Goal: Task Accomplishment & Management: Manage account settings

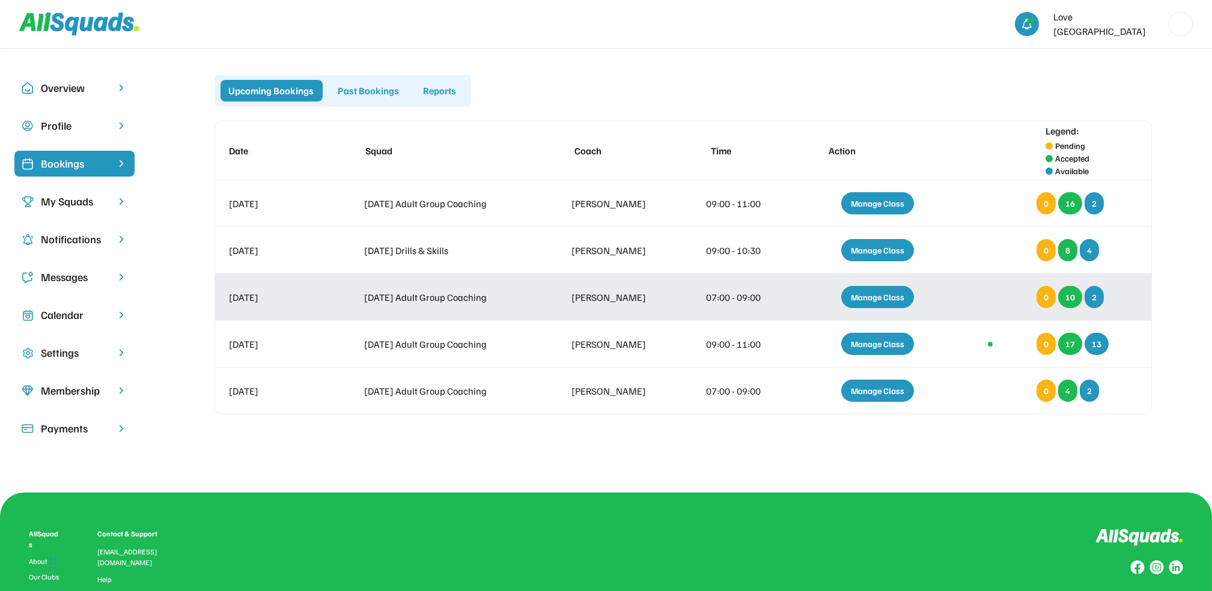
click at [896, 291] on div "Manage Class" at bounding box center [877, 297] width 73 height 22
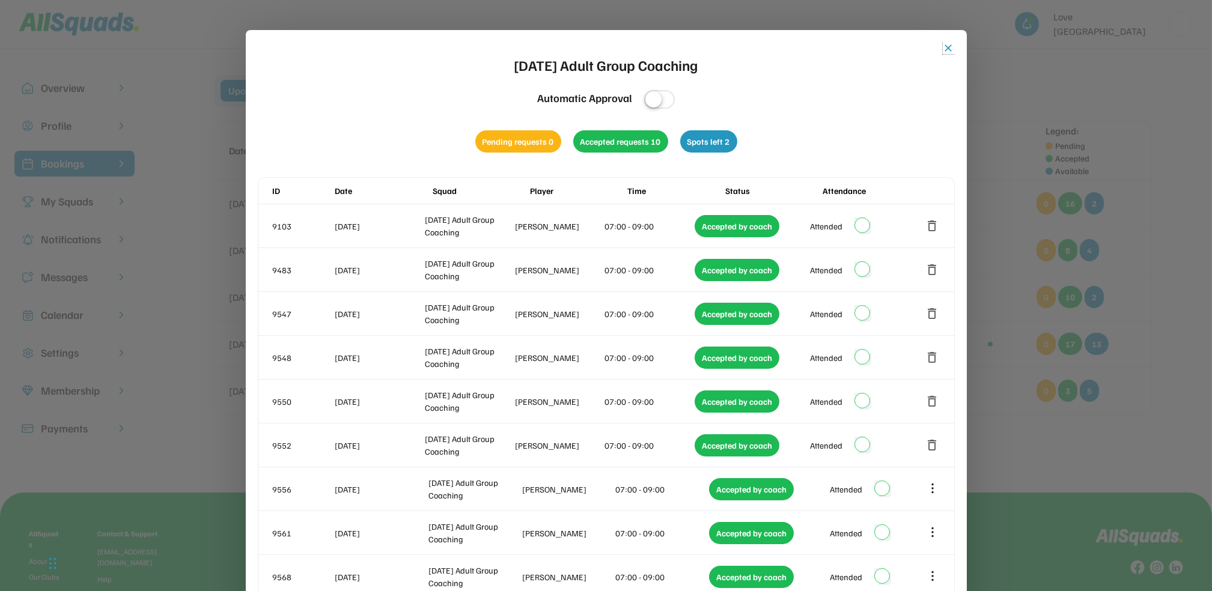
click at [947, 46] on button "close" at bounding box center [948, 48] width 12 height 12
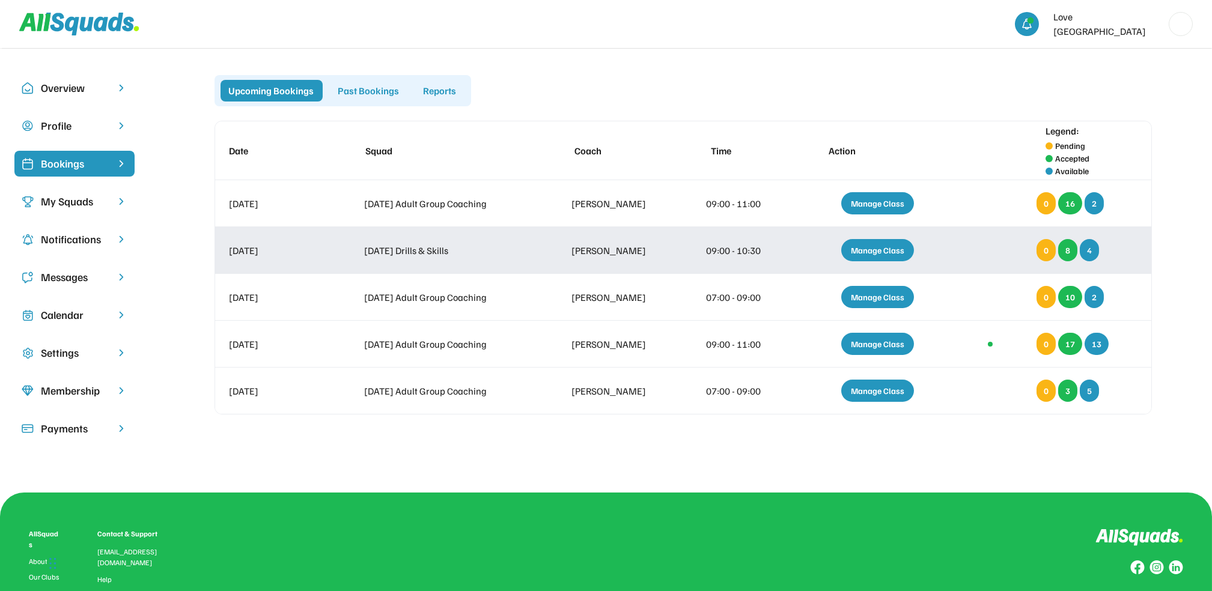
click at [887, 246] on div "Manage Class" at bounding box center [877, 250] width 73 height 22
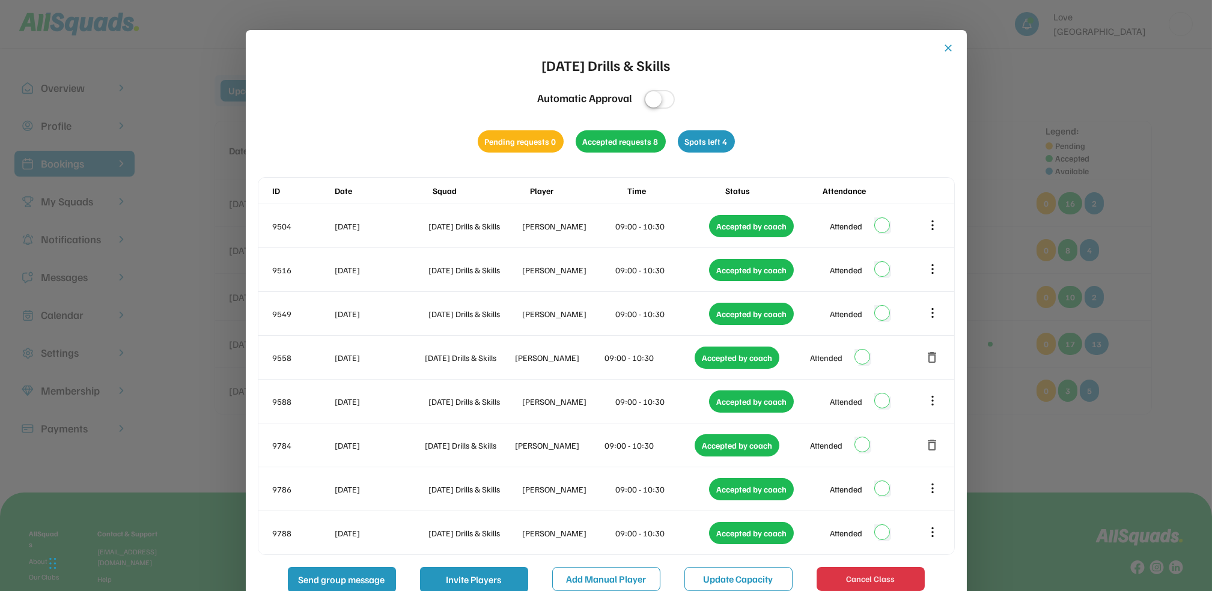
click at [947, 46] on button "close" at bounding box center [948, 48] width 12 height 12
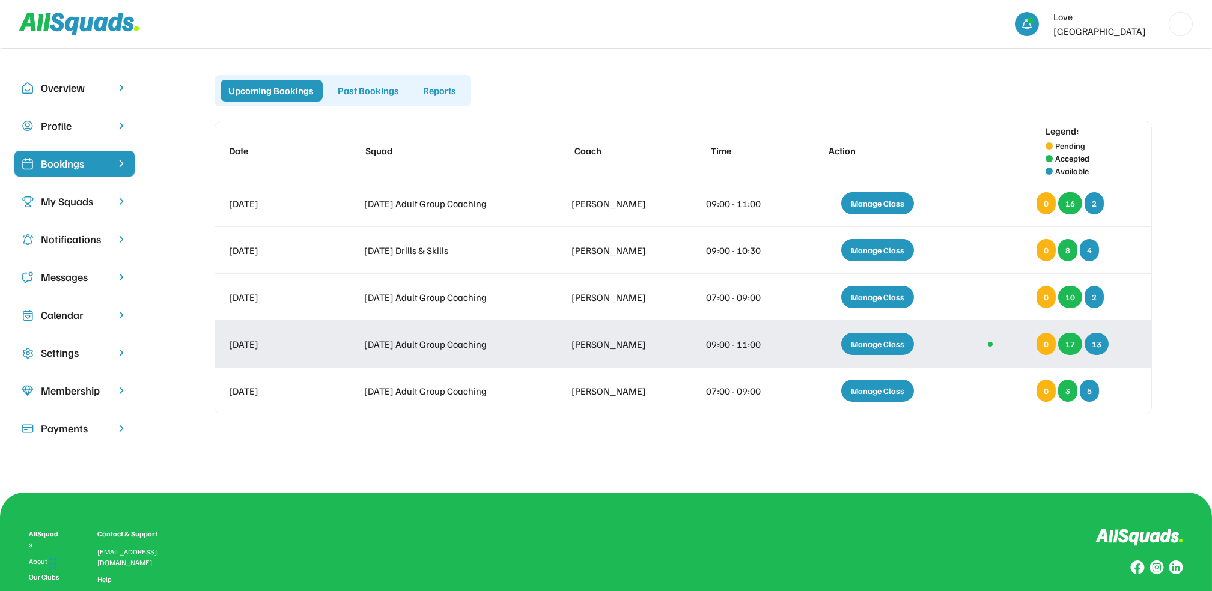
click at [881, 339] on div "Manage Class" at bounding box center [877, 344] width 73 height 22
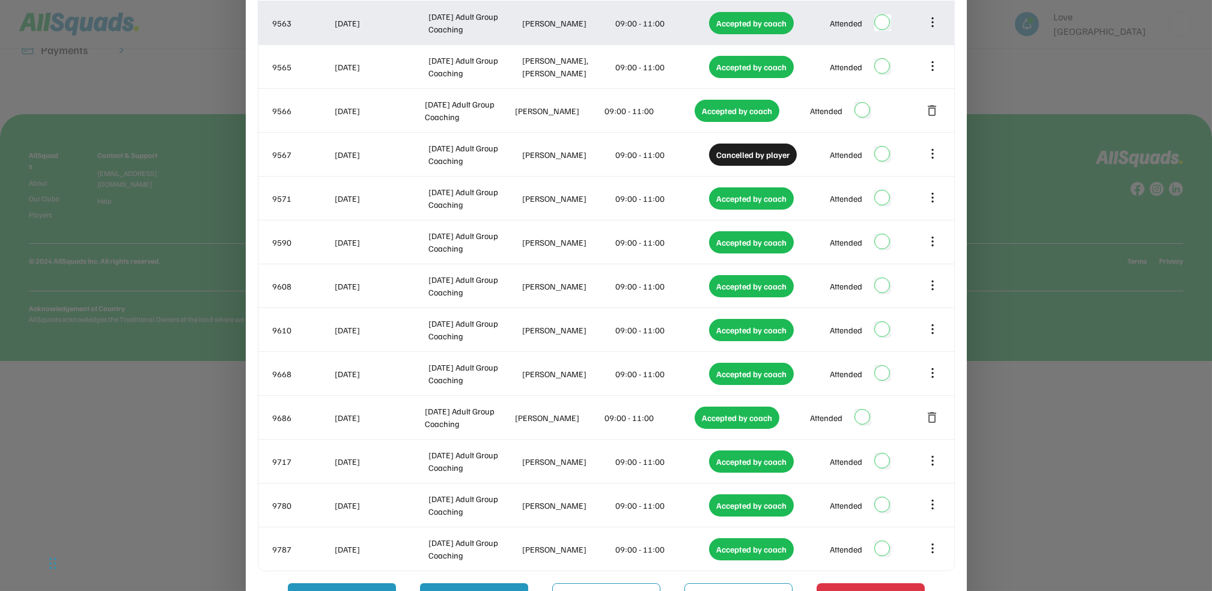
scroll to position [457, 0]
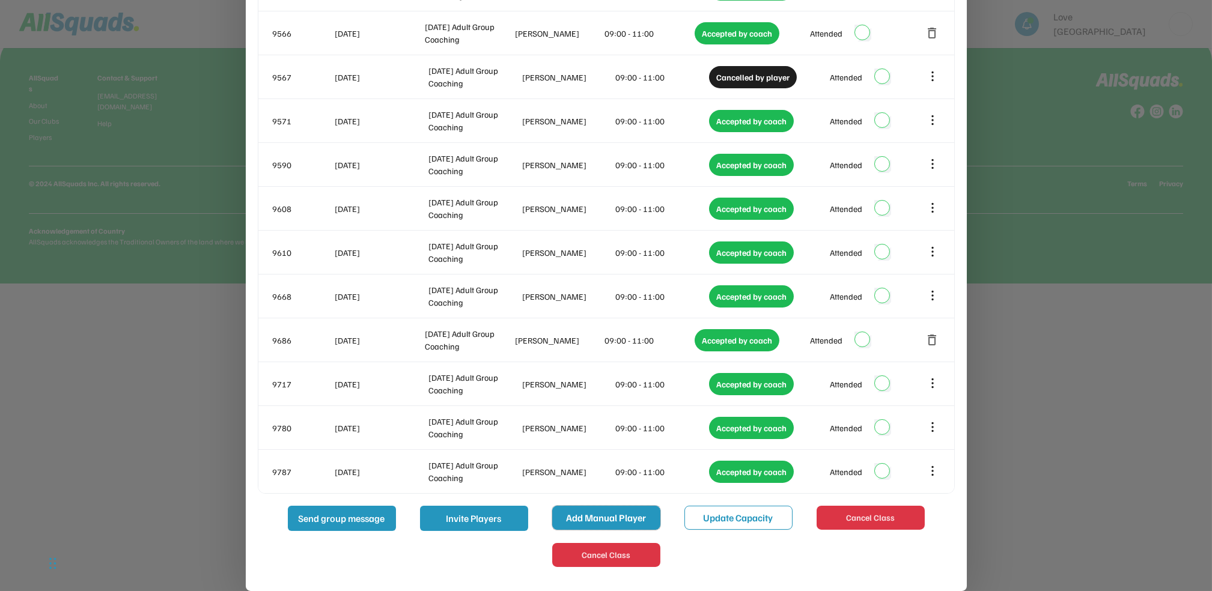
click at [622, 515] on button "Add Manual Player" at bounding box center [606, 518] width 108 height 24
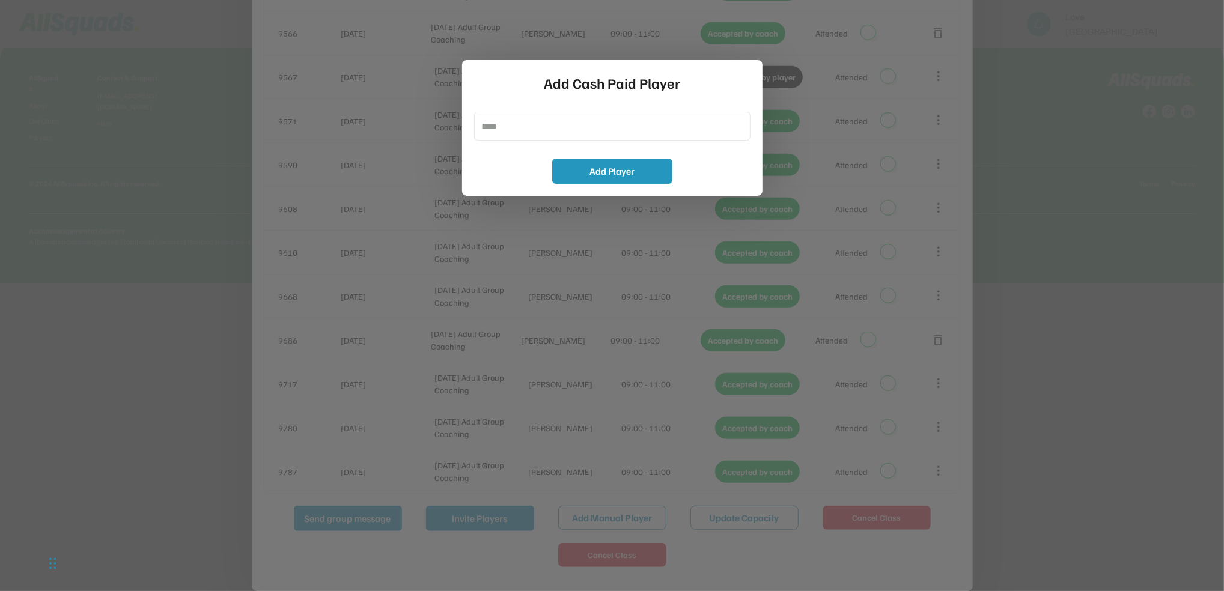
click at [494, 129] on input "input" at bounding box center [612, 126] width 276 height 29
type input "**********"
click at [632, 169] on button "Add Player" at bounding box center [612, 171] width 120 height 25
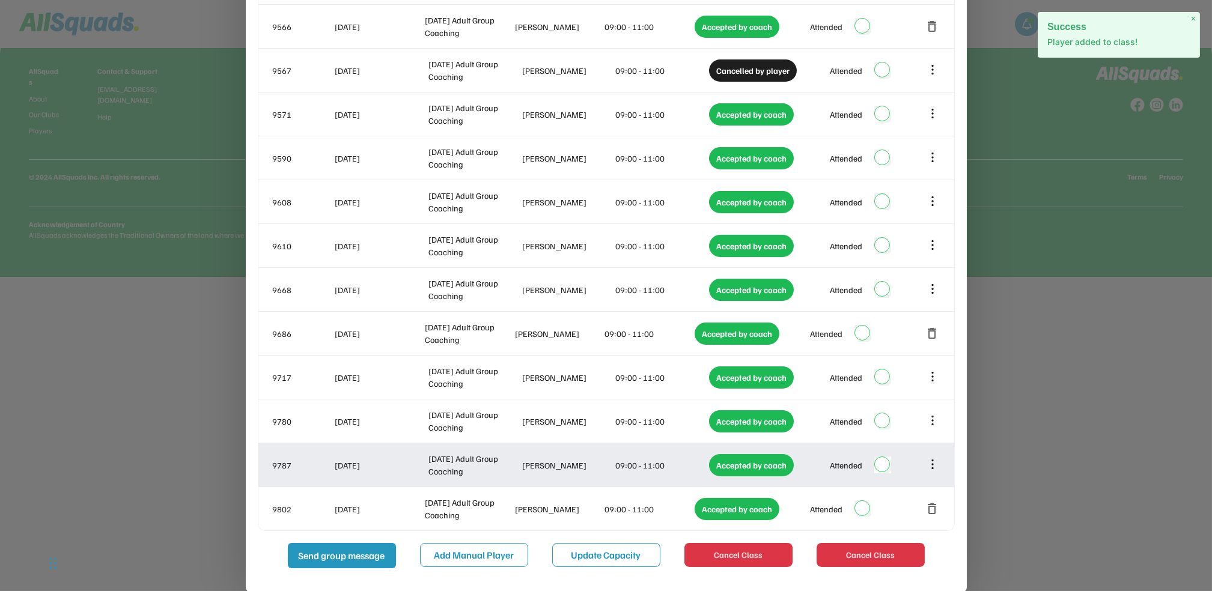
scroll to position [464, 0]
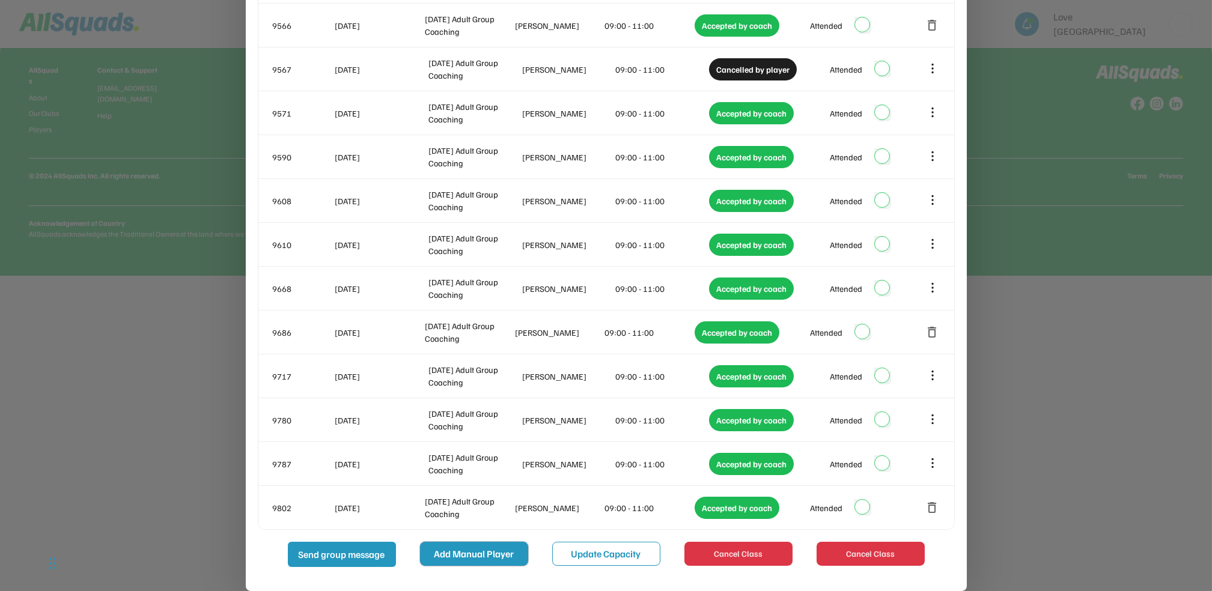
click at [467, 550] on button "Add Manual Player" at bounding box center [474, 554] width 108 height 24
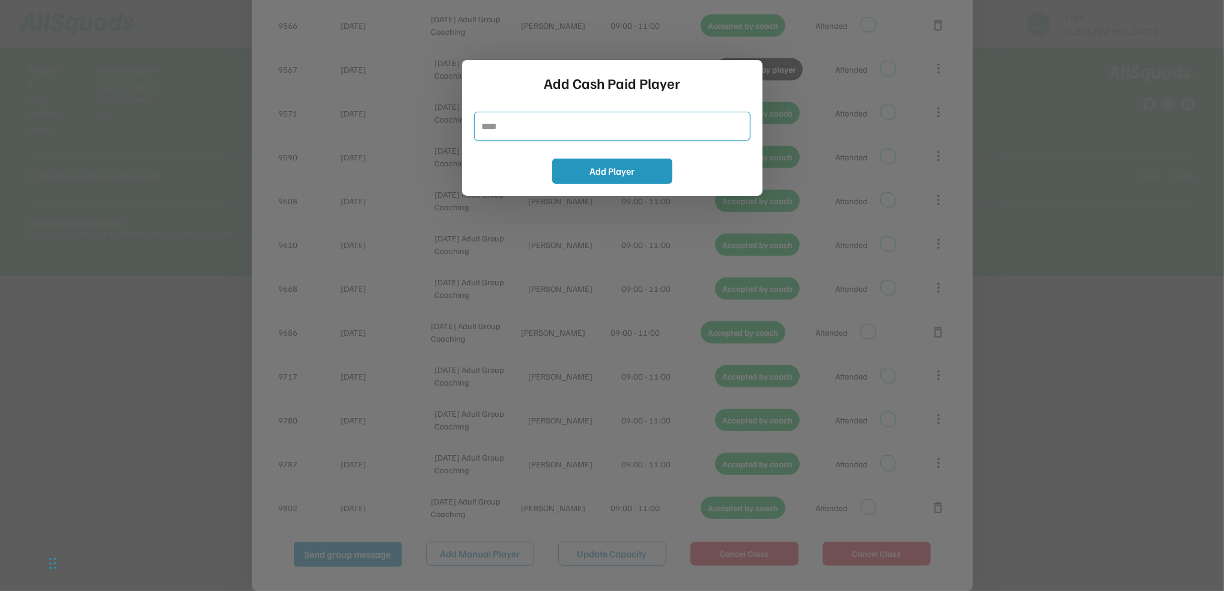
click at [487, 126] on input "input" at bounding box center [612, 126] width 276 height 29
type input "**********"
click at [619, 171] on button "Add Player" at bounding box center [612, 171] width 120 height 25
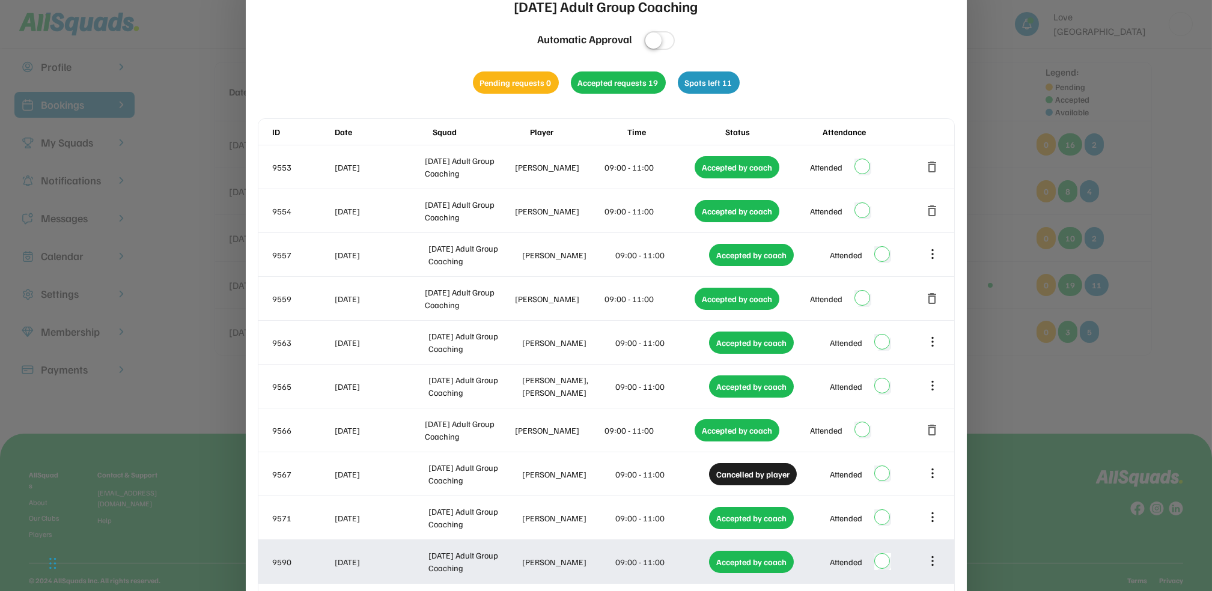
scroll to position [0, 0]
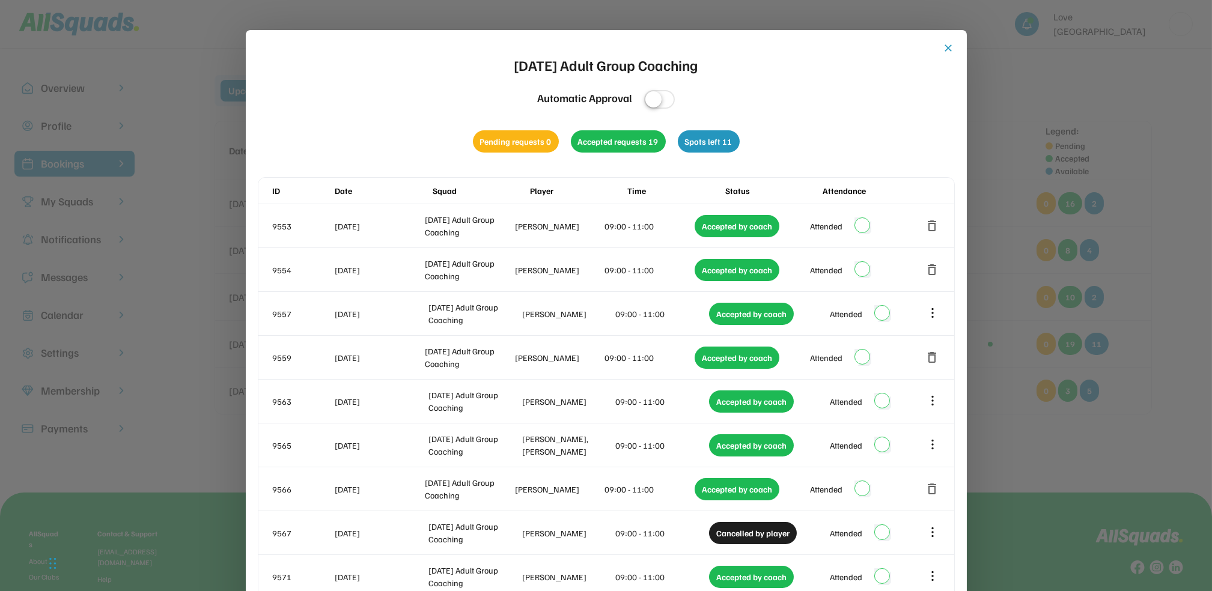
click at [947, 41] on div "close [DATE] Adult Group Coaching Automatic Approval Pending requests 0 Accepte…" at bounding box center [606, 564] width 721 height 1069
click at [948, 46] on button "close" at bounding box center [948, 48] width 12 height 12
